Goal: Task Accomplishment & Management: Manage account settings

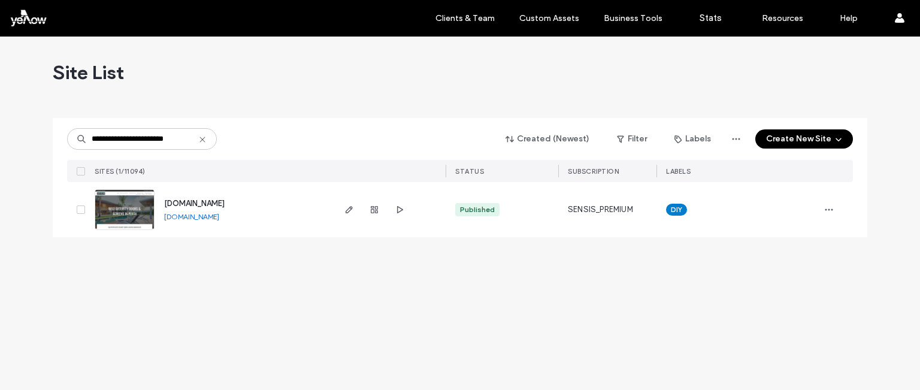
click at [636, 92] on div "Site List" at bounding box center [460, 73] width 814 height 72
click at [431, 101] on div "Site List" at bounding box center [460, 73] width 814 height 72
copy span "[DOMAIN_NAME]"
drag, startPoint x: 292, startPoint y: 207, endPoint x: 215, endPoint y: 256, distance: 91.5
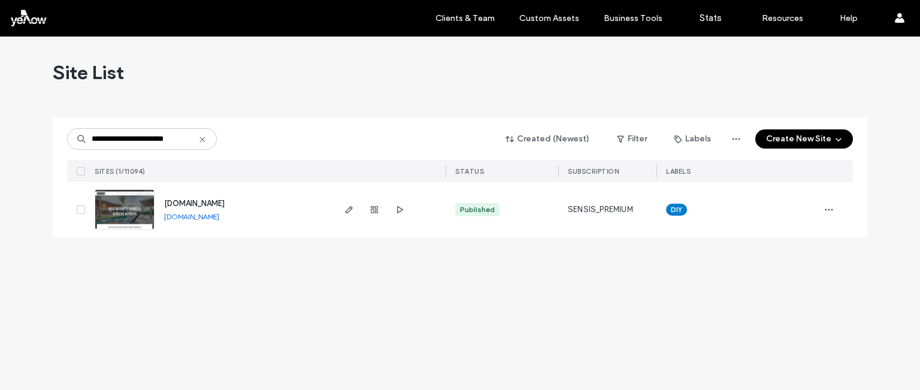
click at [163, 205] on div "[DOMAIN_NAME] [DOMAIN_NAME]" at bounding box center [243, 209] width 178 height 55
click at [216, 312] on div "**********" at bounding box center [460, 213] width 920 height 353
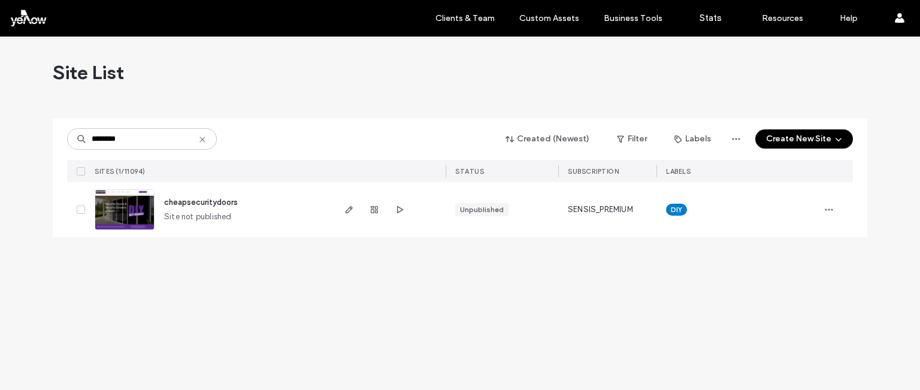
click at [659, 304] on div "Site List ******** Created (Newest) Filter Labels Create New Site SITES (1/1109…" at bounding box center [460, 213] width 920 height 353
click at [405, 210] on span "button" at bounding box center [399, 209] width 14 height 14
click at [829, 210] on use "button" at bounding box center [829, 210] width 8 height 2
click at [771, 353] on span "Site Dashboard" at bounding box center [782, 354] width 57 height 12
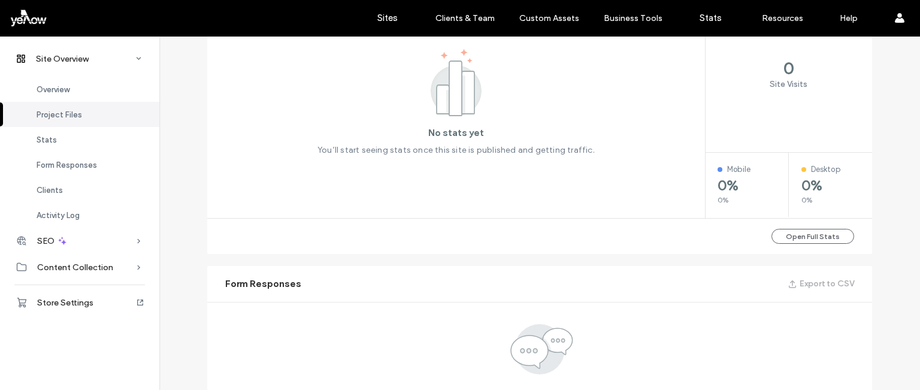
scroll to position [718, 0]
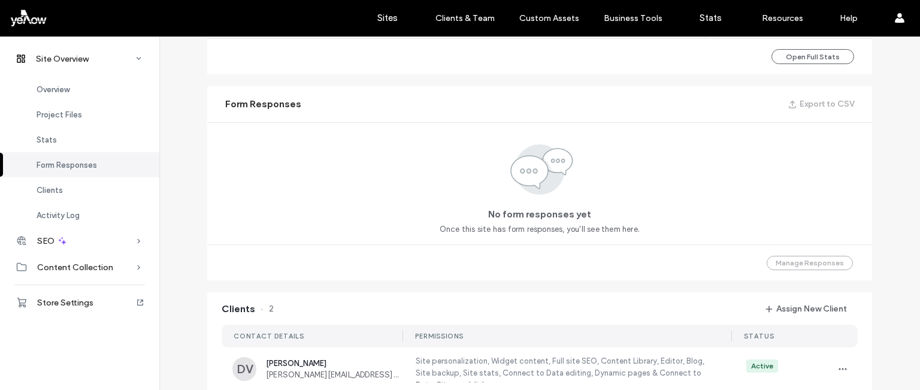
scroll to position [898, 0]
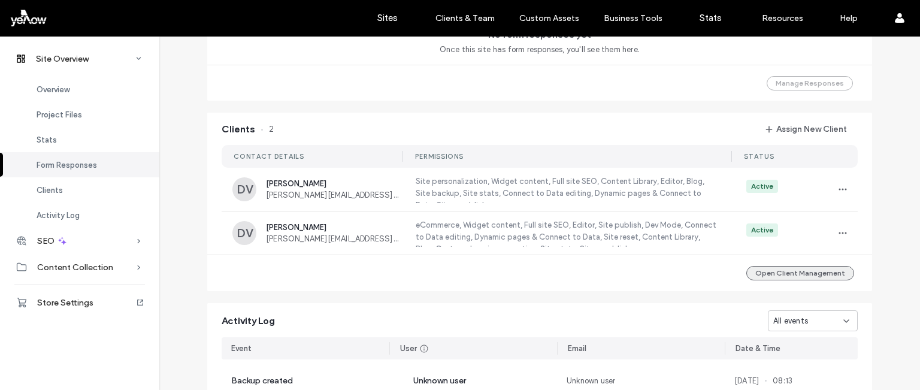
click at [788, 271] on button "Open Client Management" at bounding box center [800, 273] width 108 height 14
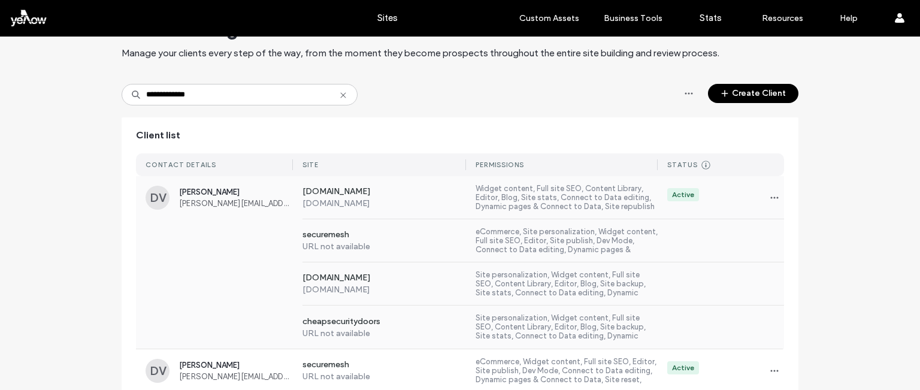
scroll to position [120, 0]
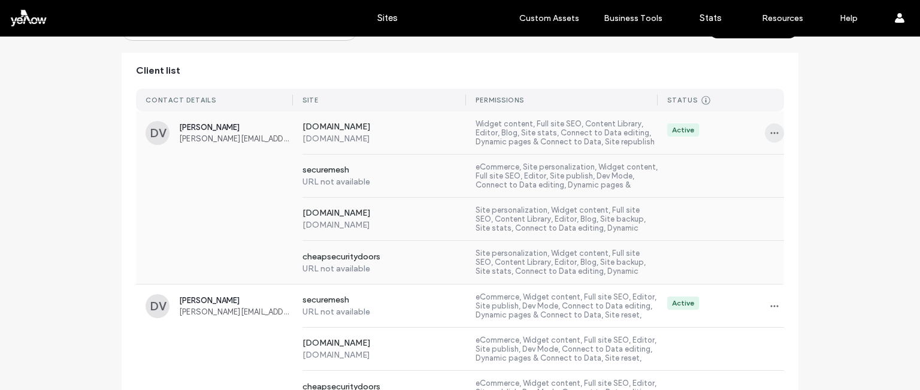
click at [773, 131] on icon "button" at bounding box center [774, 133] width 10 height 10
click at [165, 207] on div "www.bestsecuritydoors.com.au www.bestsecuritydoors.com.au Site personalization,…" at bounding box center [460, 219] width 648 height 43
